Goal: Transaction & Acquisition: Purchase product/service

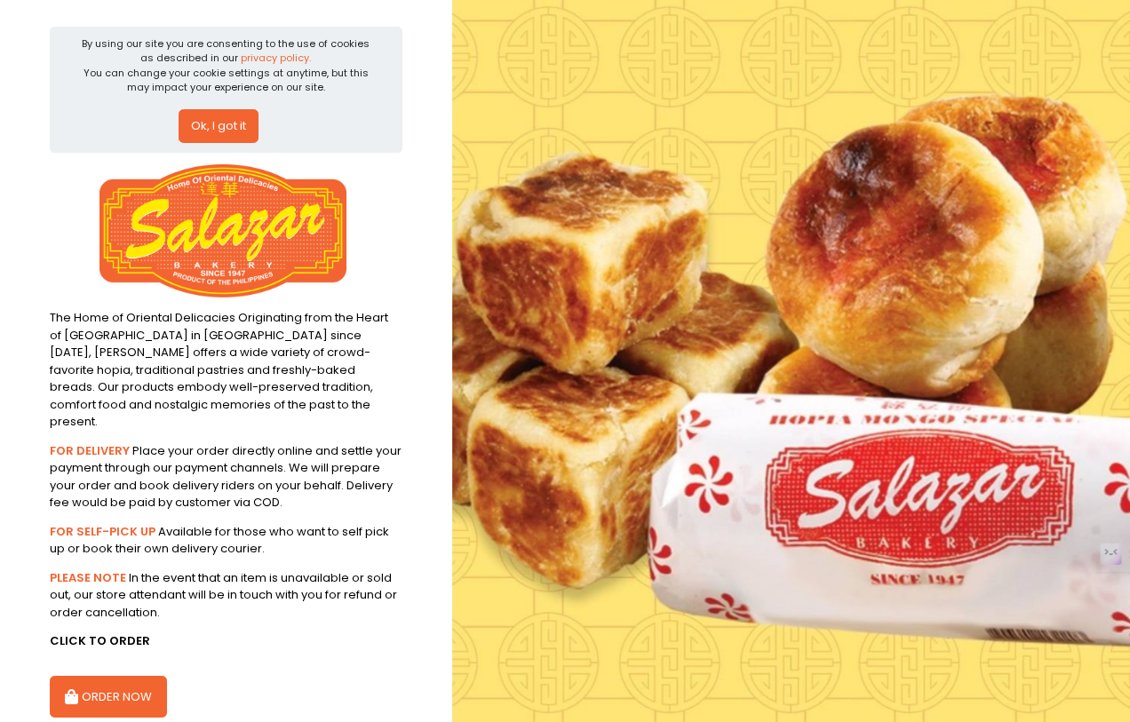
scroll to position [68, 0]
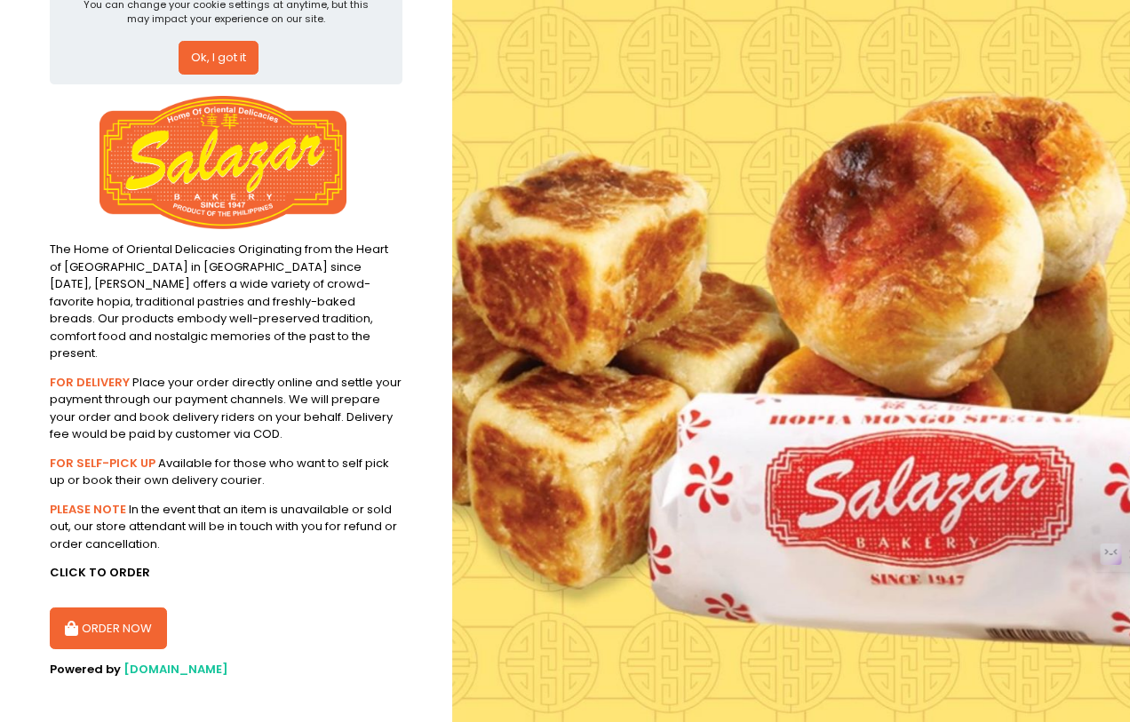
click at [115, 608] on button "ORDER NOW" at bounding box center [108, 629] width 117 height 43
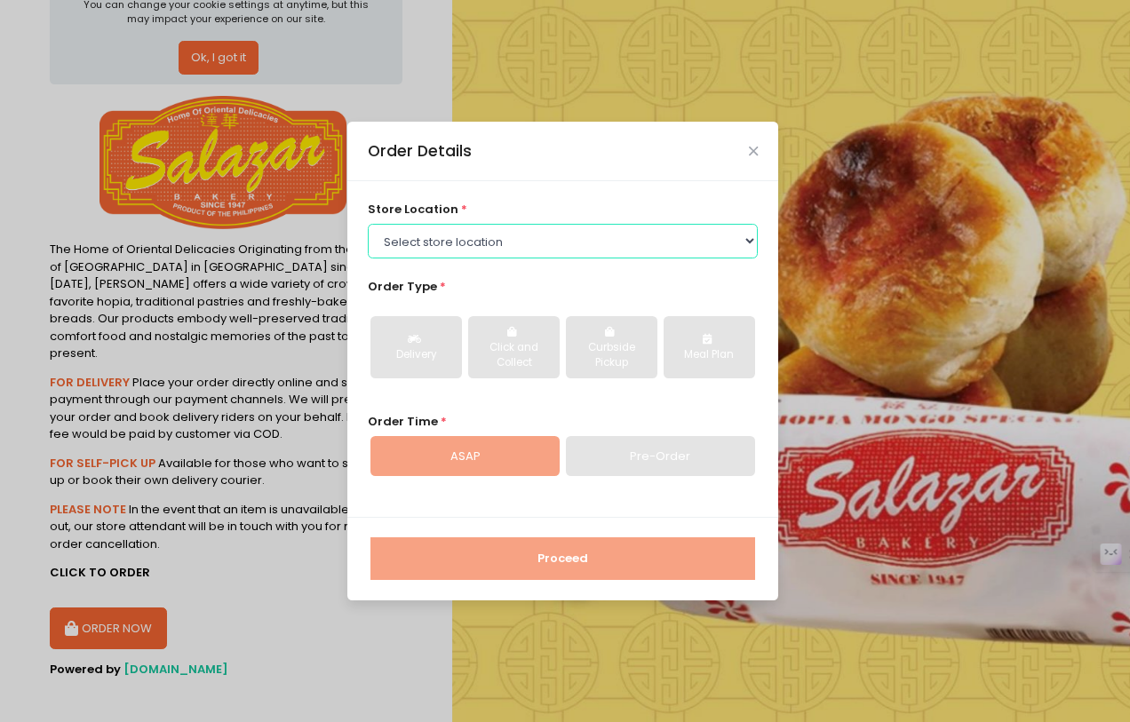
click at [460, 255] on select "Select store location [PERSON_NAME][GEOGRAPHIC_DATA] - [GEOGRAPHIC_DATA] [PERSO…" at bounding box center [563, 241] width 391 height 34
select select "614a93e7c1f24c506fc3ee82"
click at [368, 224] on select "Select store location [PERSON_NAME][GEOGRAPHIC_DATA] - [GEOGRAPHIC_DATA] [PERSO…" at bounding box center [563, 241] width 391 height 34
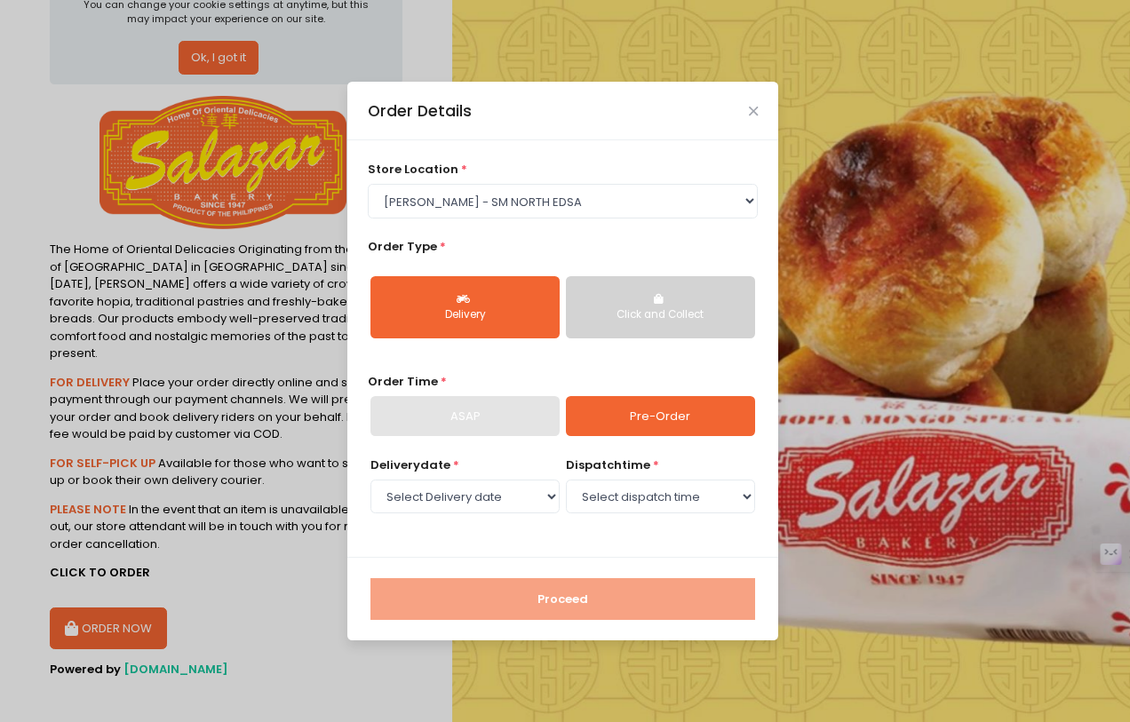
click at [605, 298] on button "Click and Collect" at bounding box center [660, 307] width 189 height 62
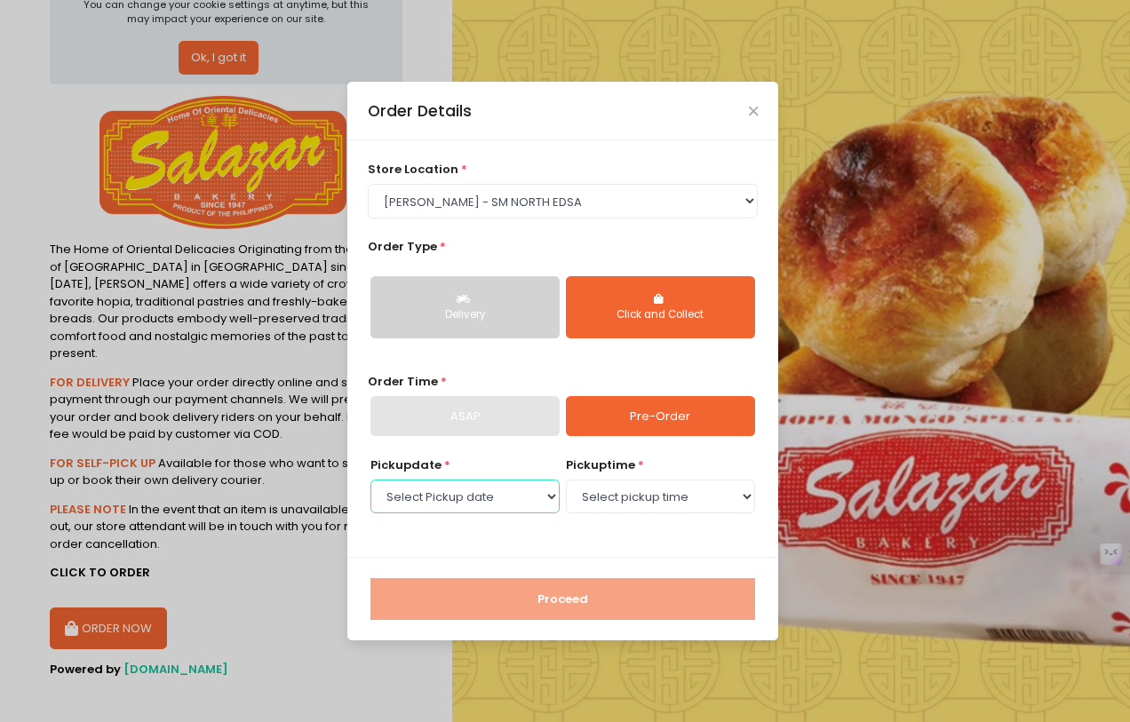
click at [521, 489] on select "Select Pickup date [DATE] [DATE]" at bounding box center [464, 497] width 189 height 34
select select "[DATE]"
click at [370, 480] on select "Select Pickup date [DATE] [DATE]" at bounding box center [464, 497] width 189 height 34
select select "16:30"
click at [566, 480] on select "Select pickup time 10:00 AM - 10:30 AM 10:30 AM - 11:00 AM 11:00 AM - 11:30 AM …" at bounding box center [660, 497] width 189 height 34
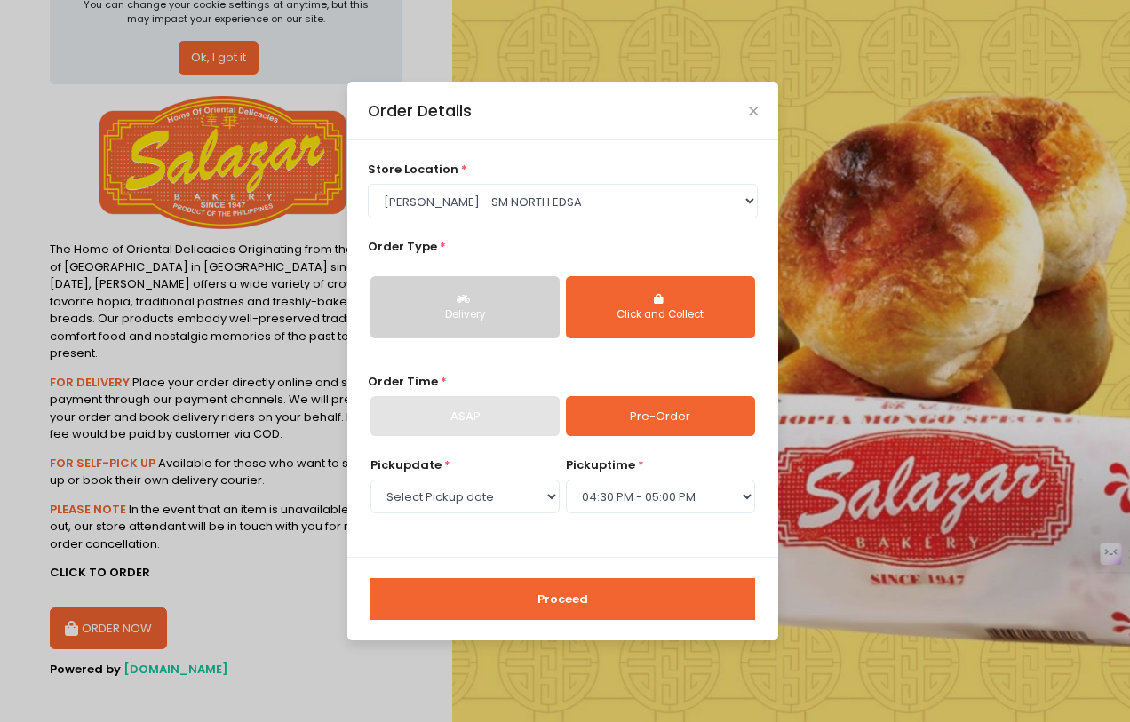
click at [585, 609] on button "Proceed" at bounding box center [562, 599] width 385 height 43
